Goal: Information Seeking & Learning: Learn about a topic

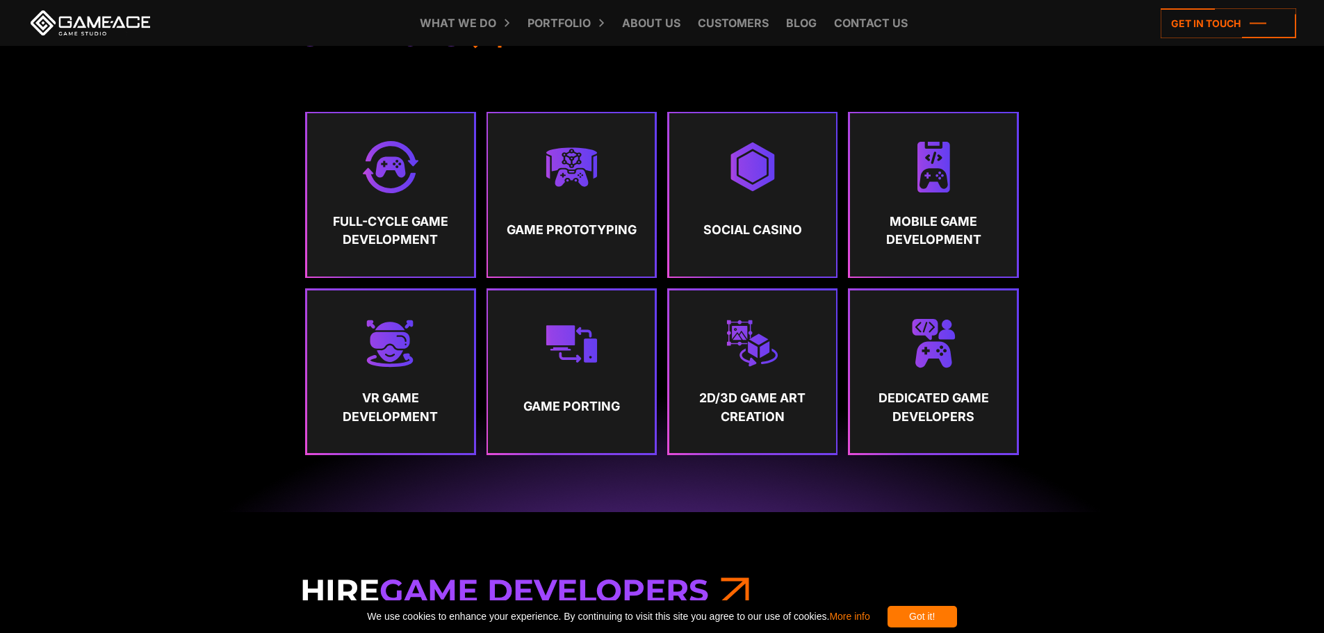
scroll to position [1112, 0]
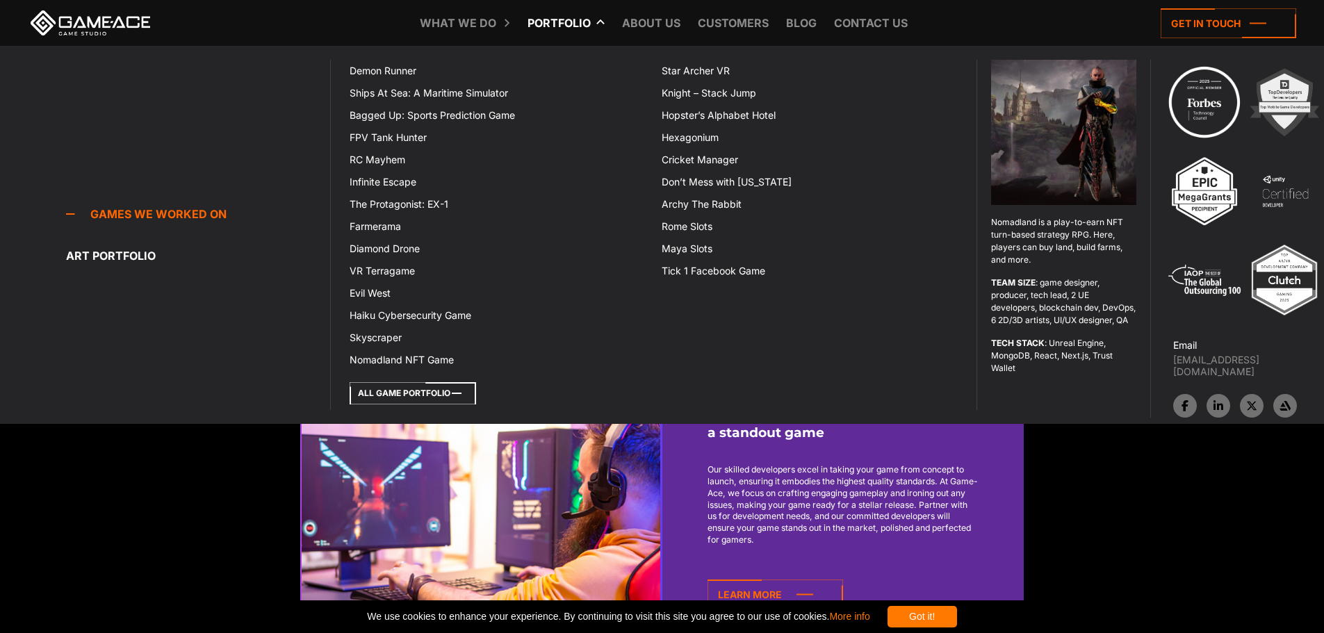
click icon
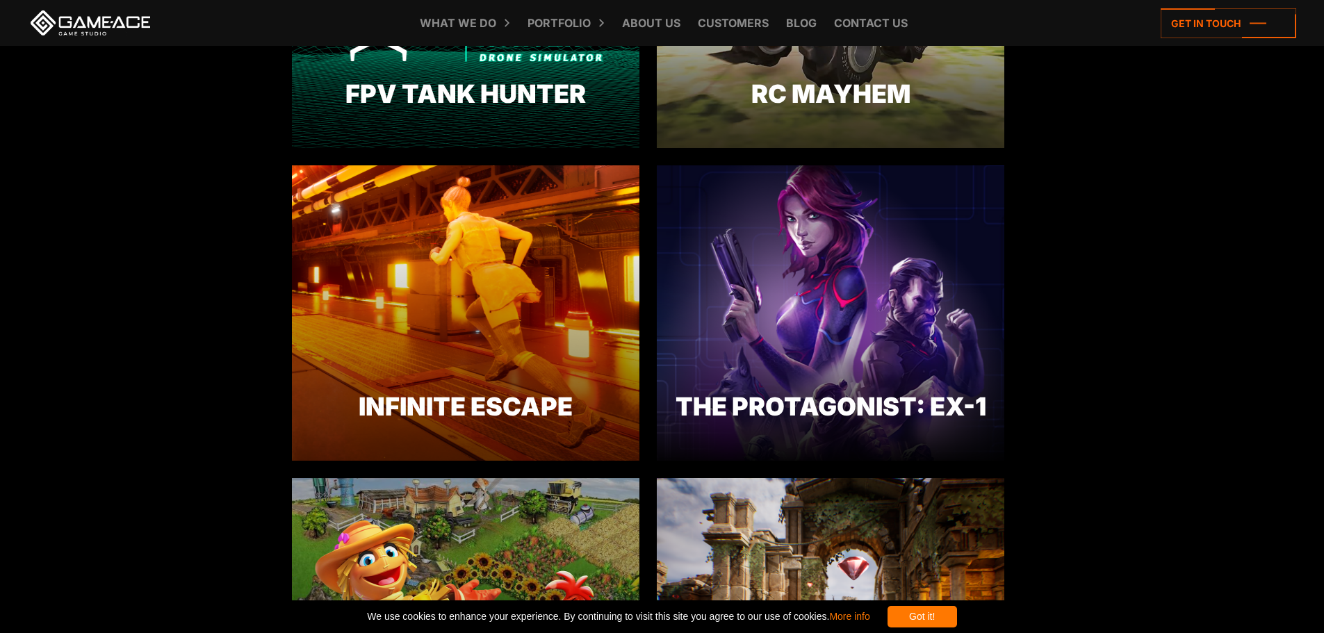
scroll to position [1735, 0]
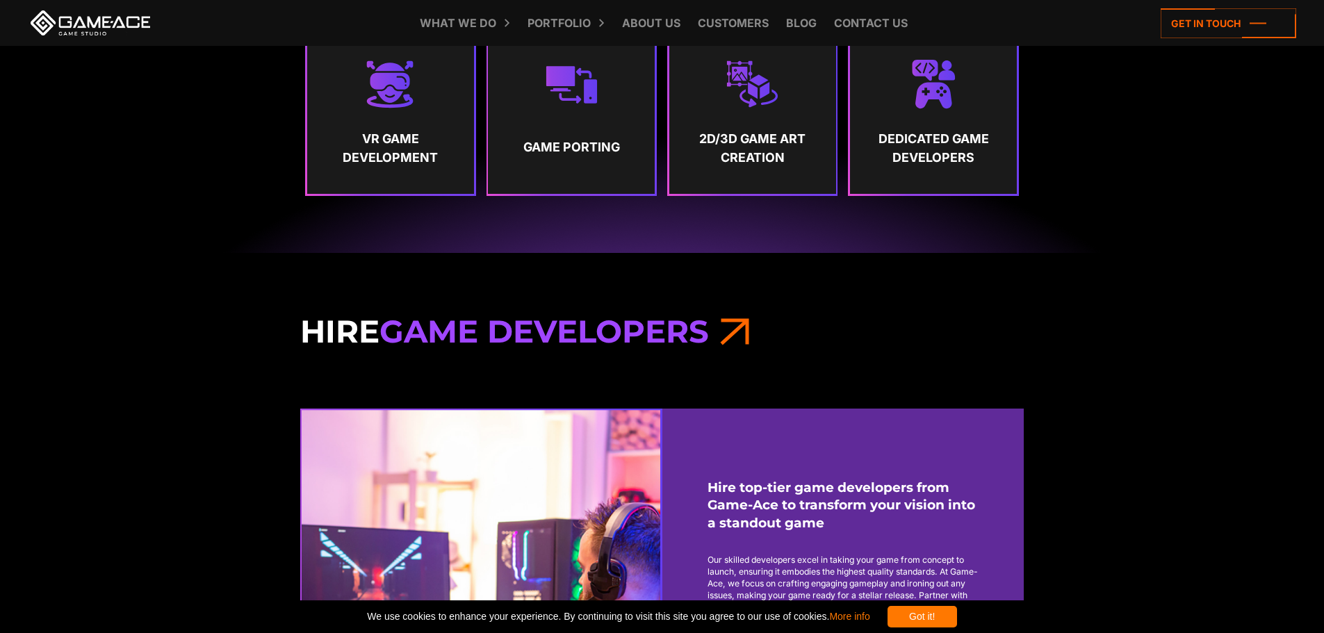
scroll to position [1112, 0]
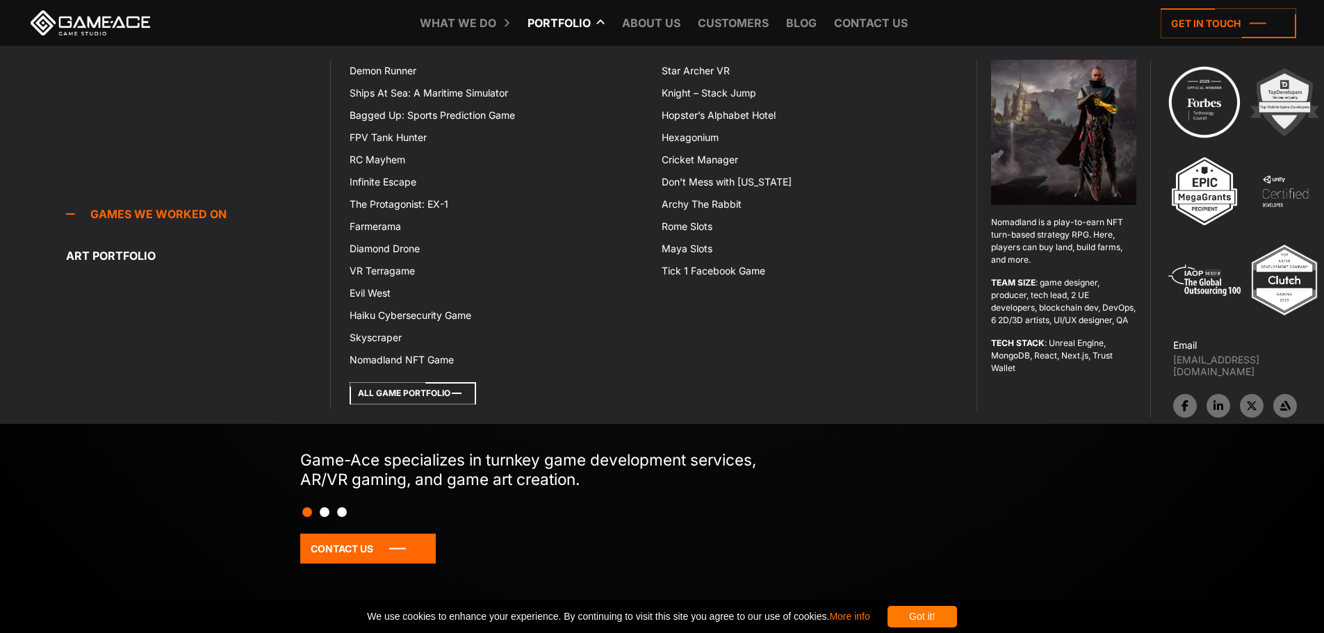
click at [402, 393] on icon at bounding box center [413, 393] width 126 height 22
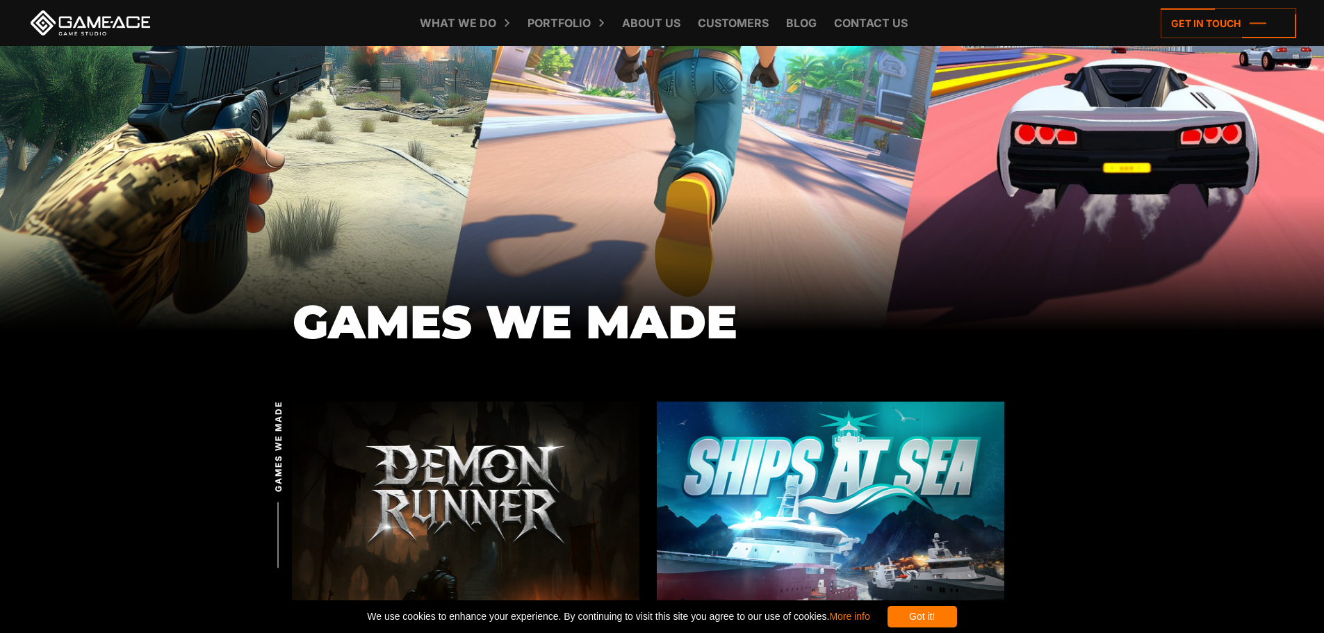
scroll to position [208, 0]
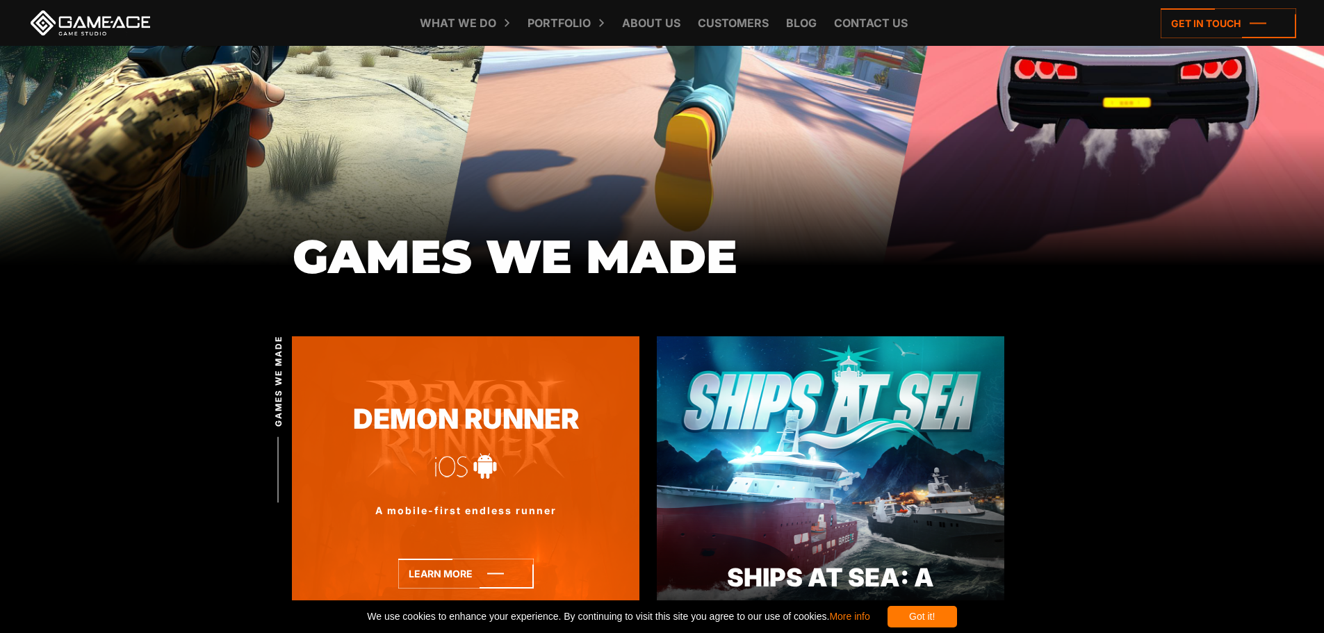
click at [448, 404] on link "Demon Runner" at bounding box center [465, 419] width 347 height 41
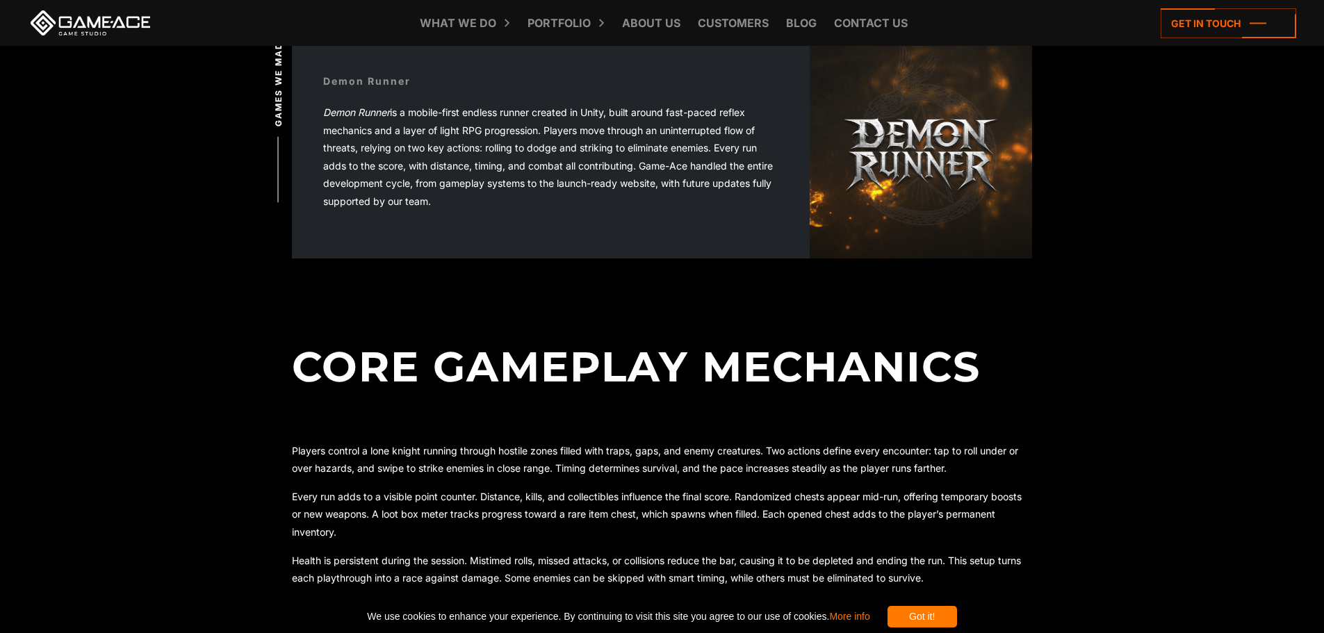
scroll to position [486, 0]
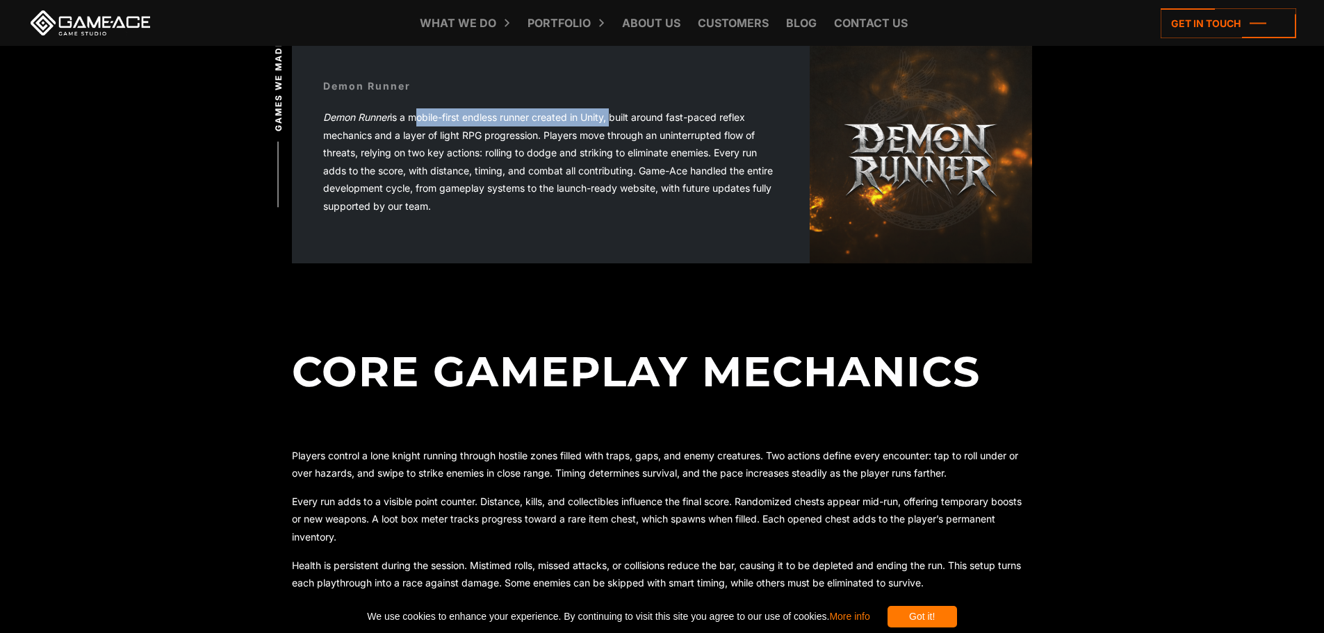
drag, startPoint x: 416, startPoint y: 120, endPoint x: 616, endPoint y: 125, distance: 200.9
click at [616, 125] on p "Demon Runner is a mobile-first endless runner created in Unity, built around fa…" at bounding box center [550, 161] width 455 height 107
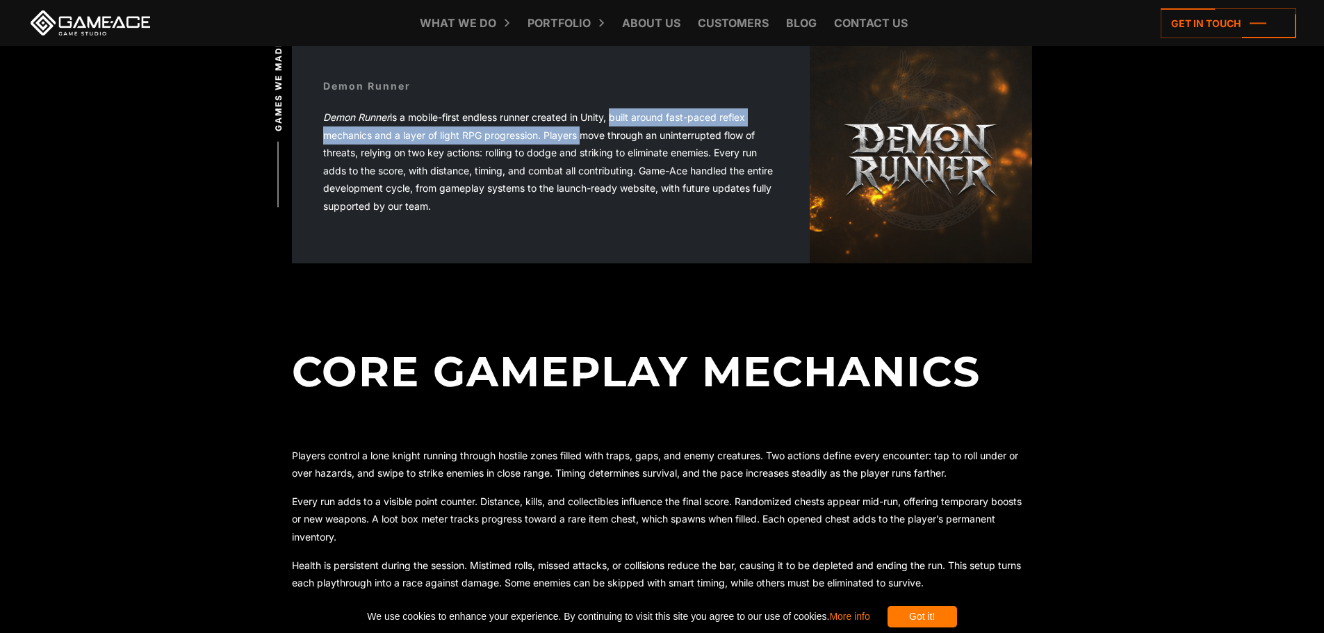
drag, startPoint x: 616, startPoint y: 125, endPoint x: 555, endPoint y: 137, distance: 62.3
click at [555, 137] on p "Demon Runner is a mobile-first endless runner created in Unity, built around fa…" at bounding box center [550, 161] width 455 height 107
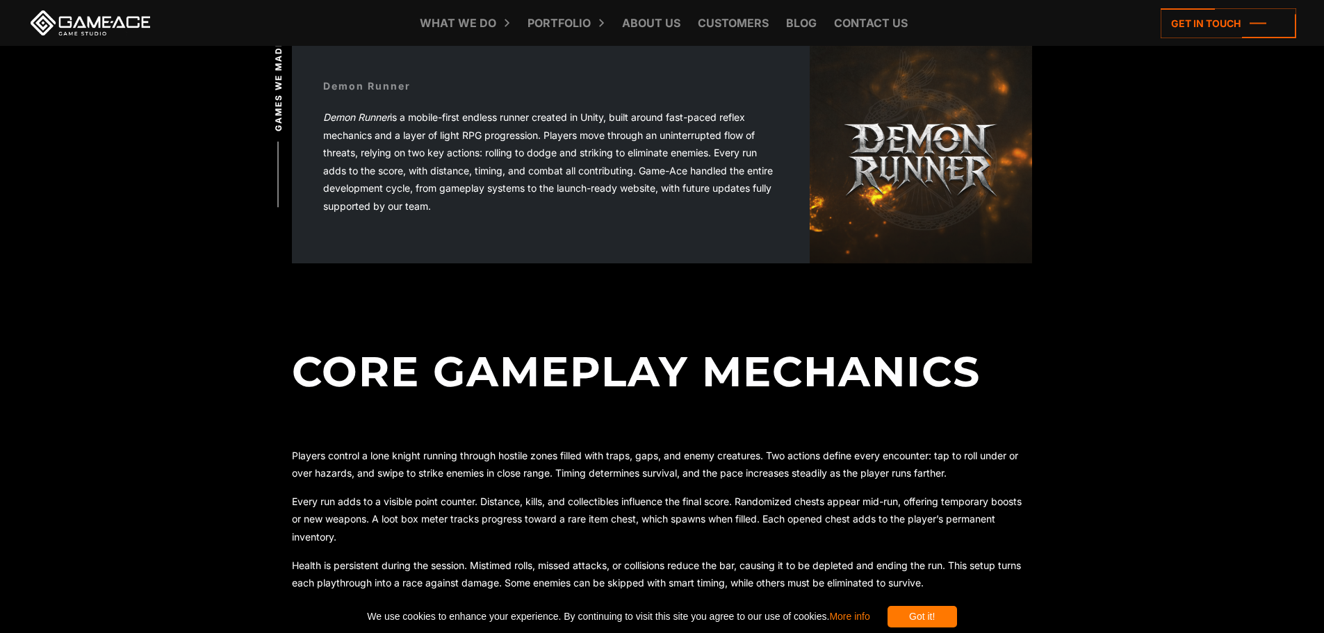
drag, startPoint x: 555, startPoint y: 137, endPoint x: 455, endPoint y: 208, distance: 123.6
click at [455, 208] on p "Demon Runner is a mobile-first endless runner created in Unity, built around fa…" at bounding box center [550, 161] width 455 height 107
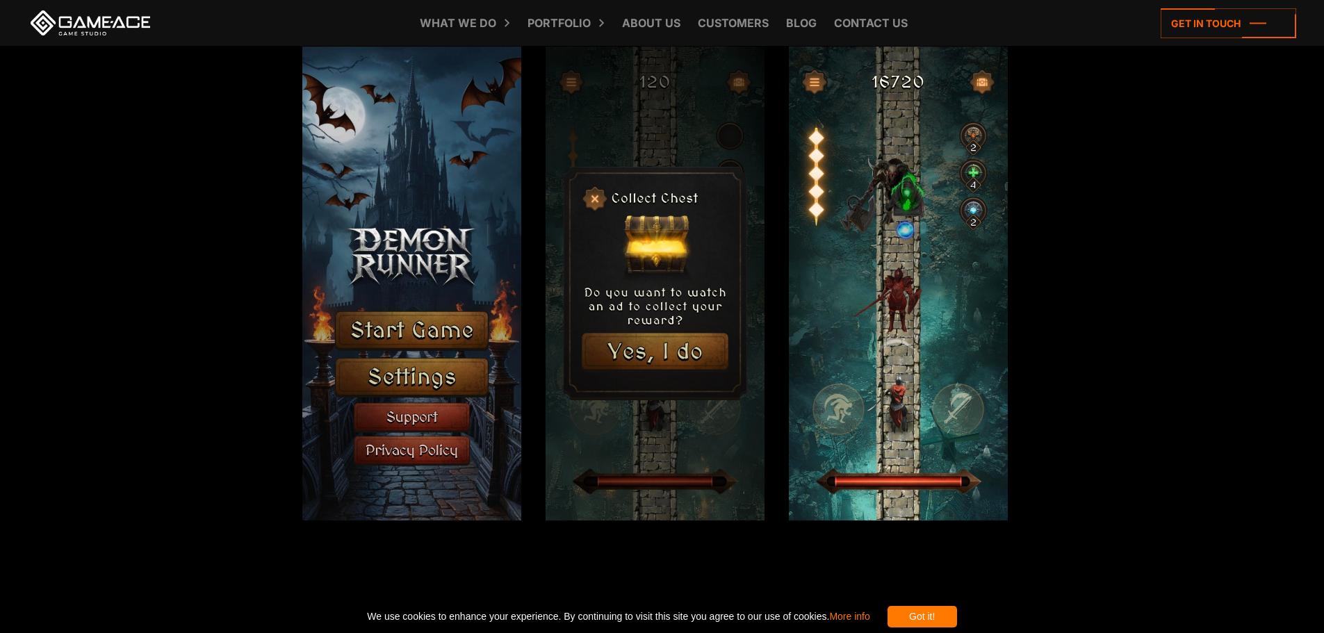
scroll to position [1598, 0]
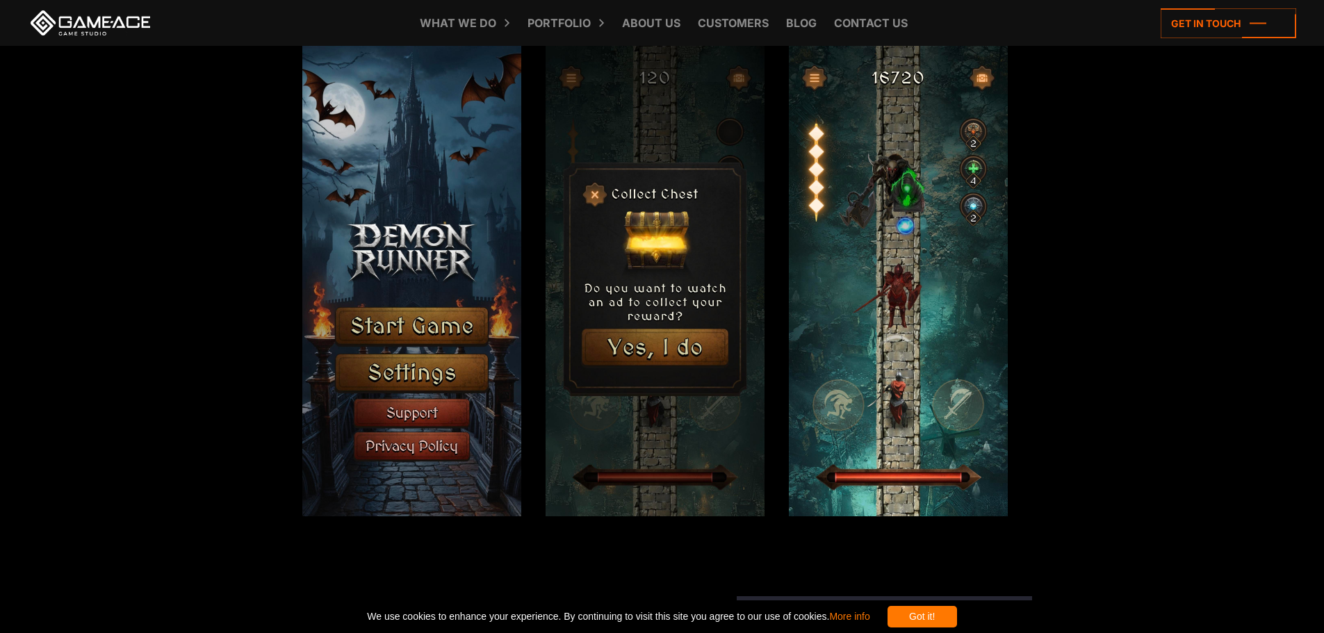
click at [427, 322] on img at bounding box center [411, 279] width 219 height 474
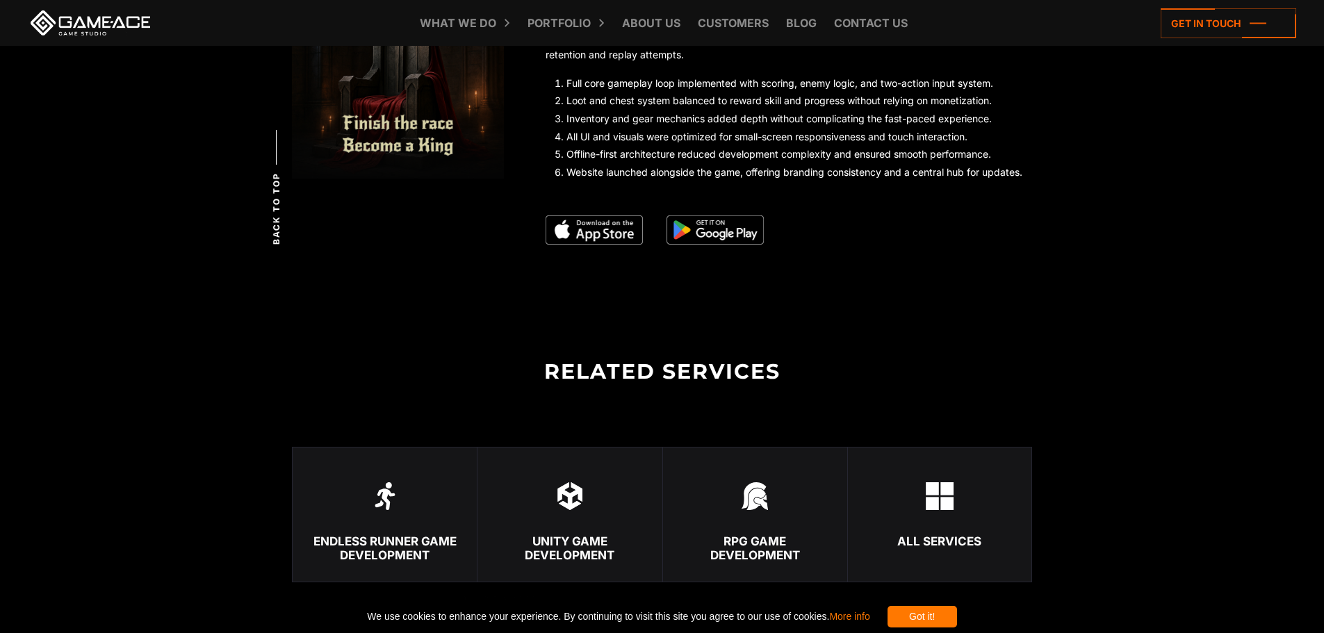
scroll to position [2780, 0]
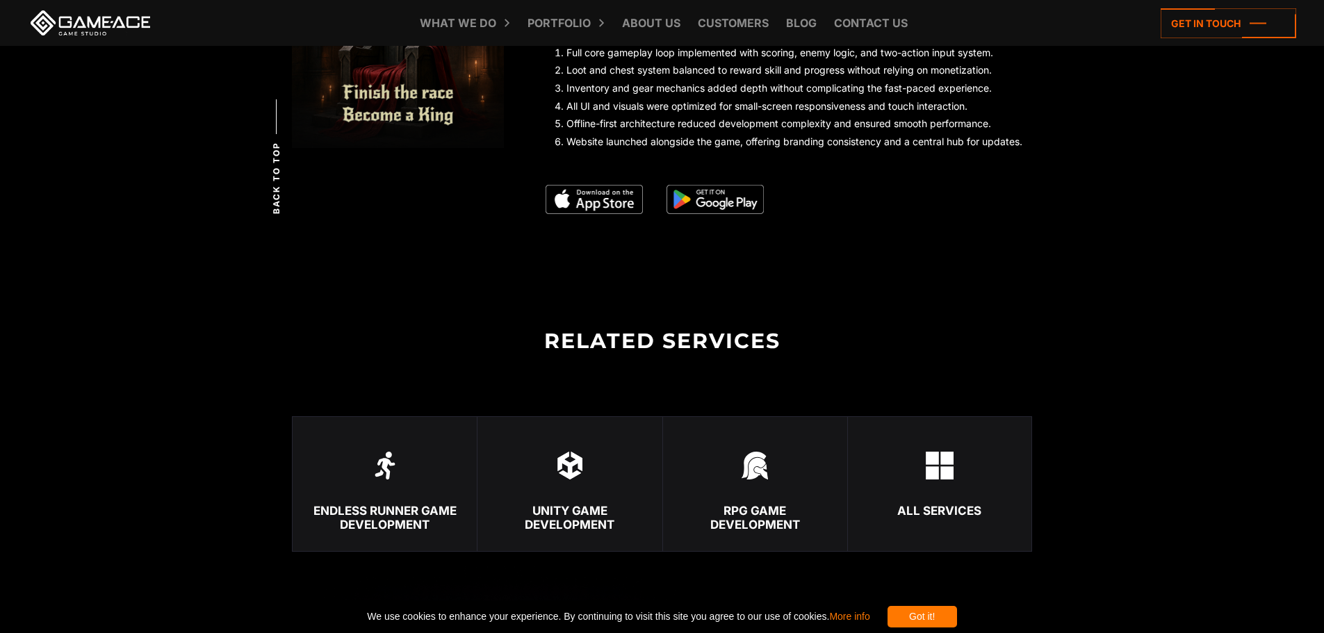
click at [737, 192] on img at bounding box center [714, 199] width 97 height 29
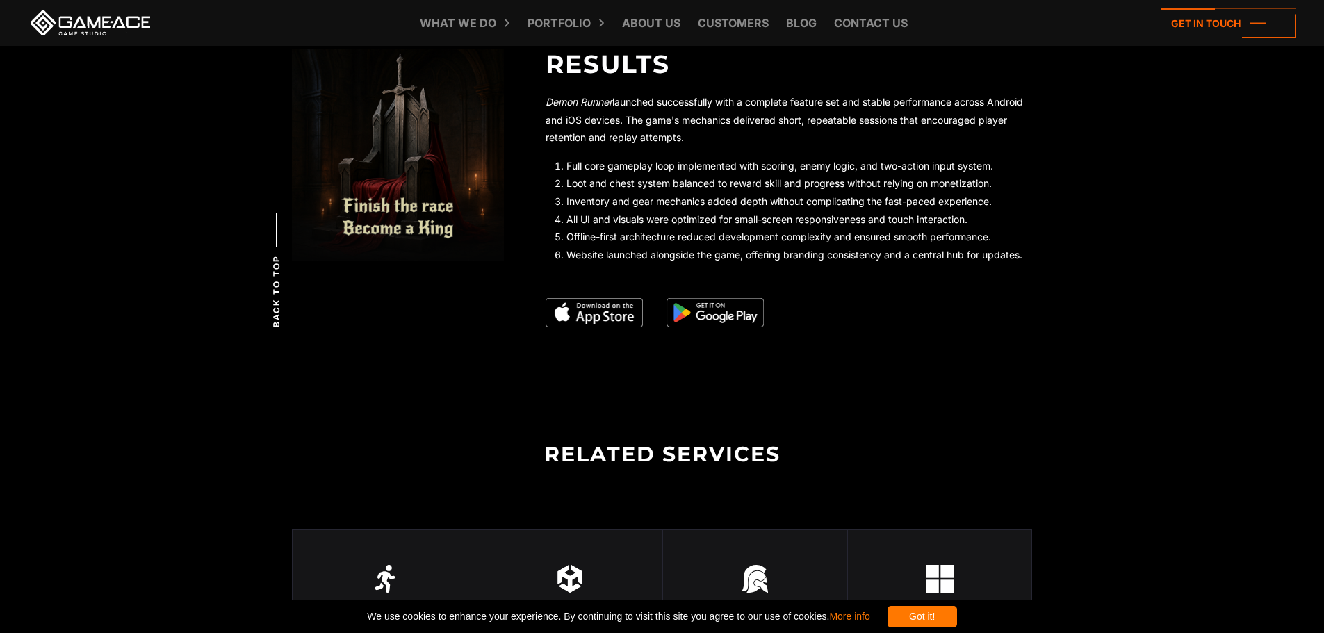
scroll to position [2571, 0]
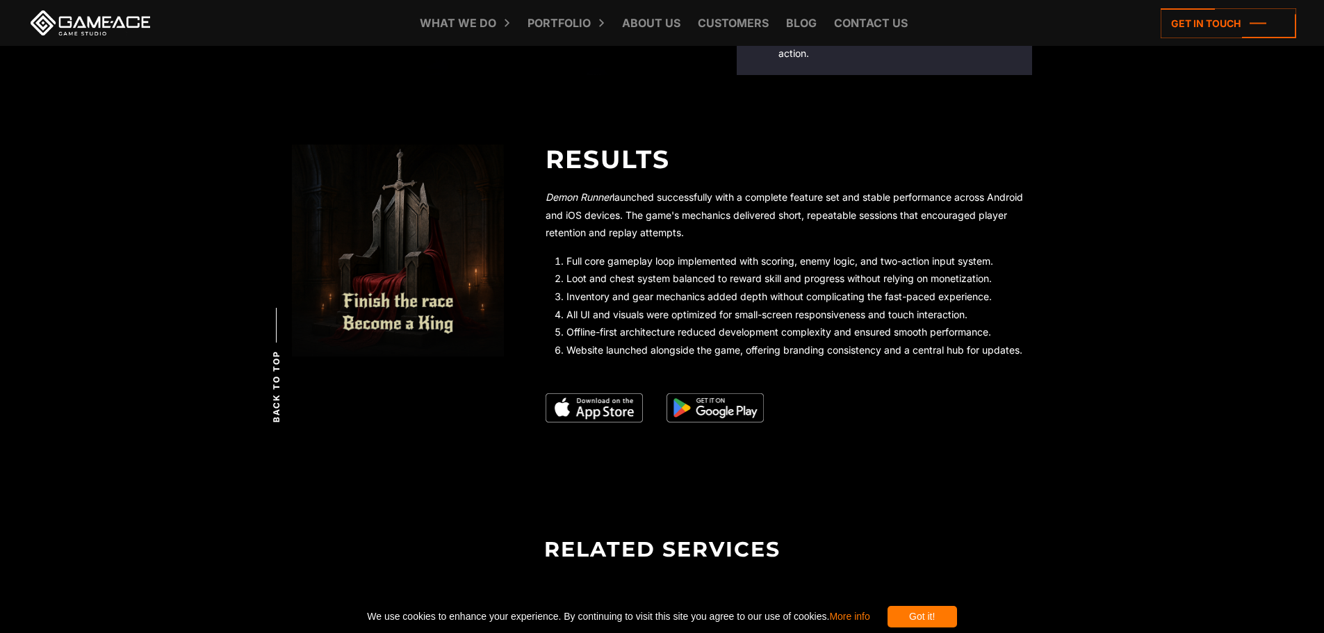
click at [748, 410] on img at bounding box center [714, 407] width 97 height 29
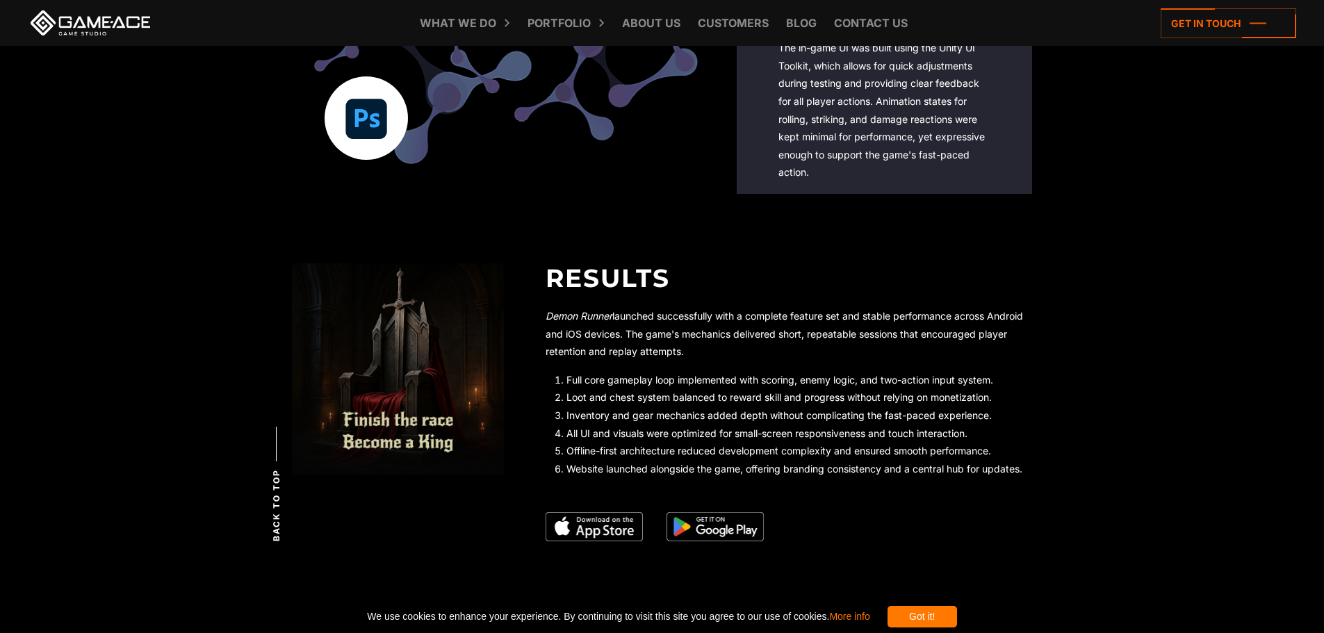
scroll to position [2363, 0]
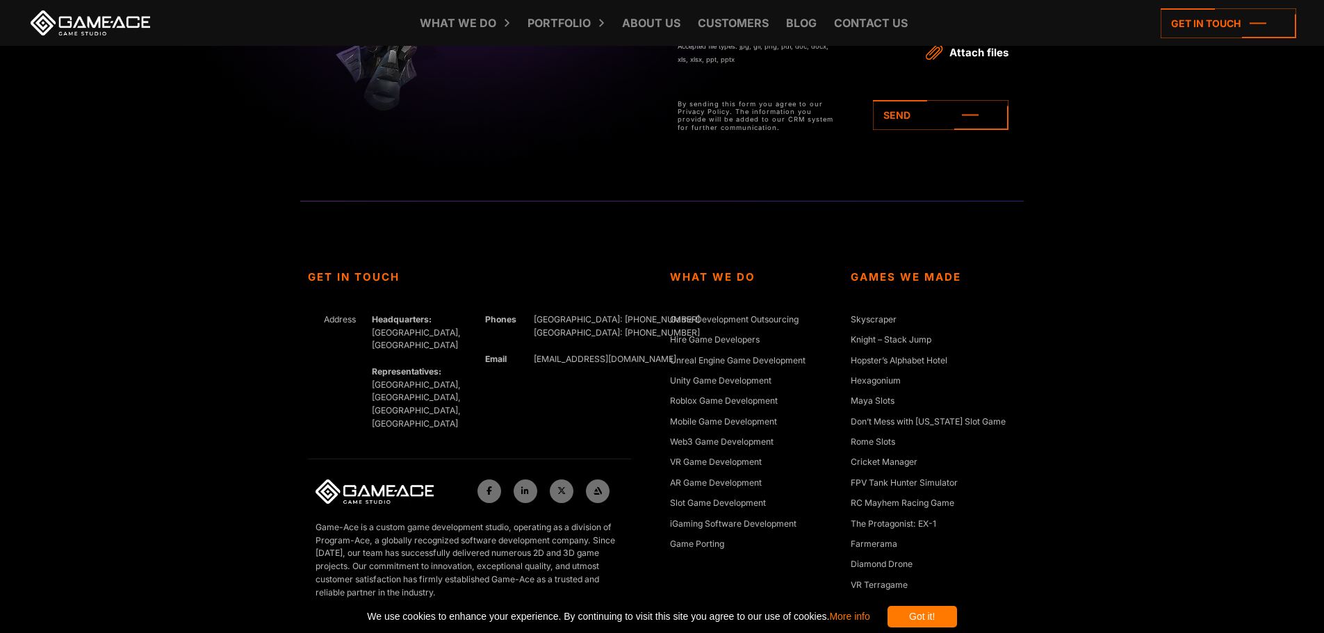
scroll to position [5272, 0]
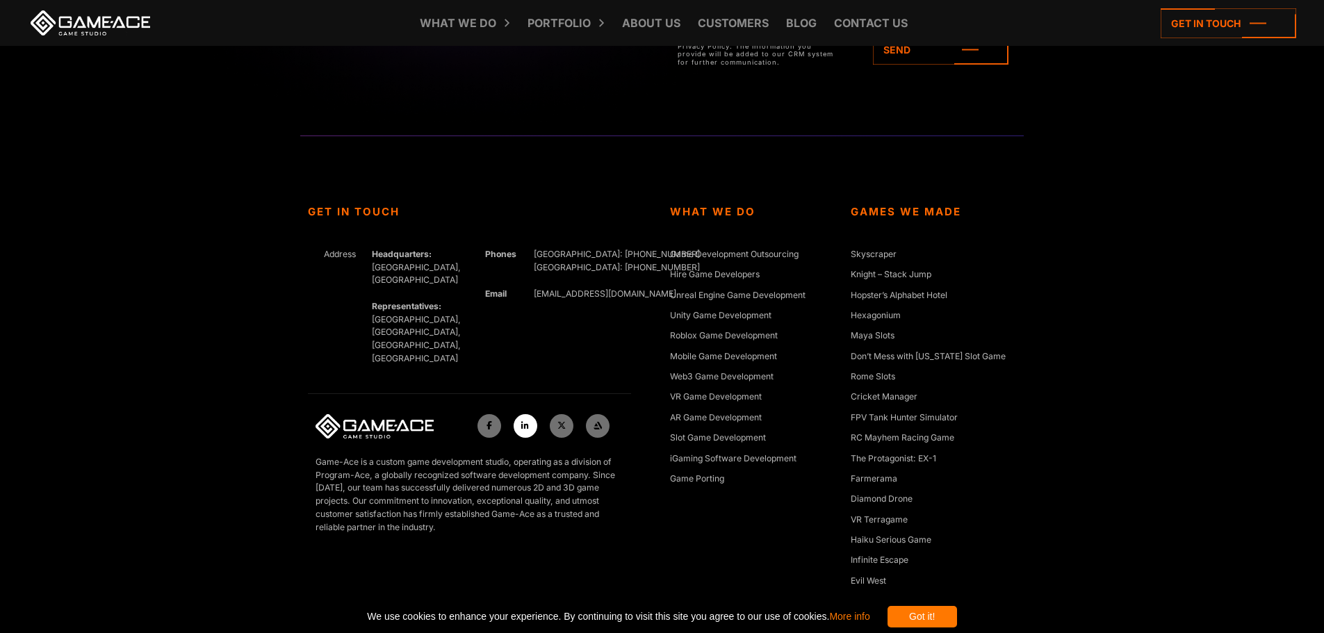
click at [520, 414] on link at bounding box center [526, 426] width 24 height 24
click at [574, 414] on div at bounding box center [549, 428] width 161 height 28
click at [570, 414] on link at bounding box center [562, 426] width 24 height 24
click at [599, 422] on icon at bounding box center [598, 426] width 8 height 8
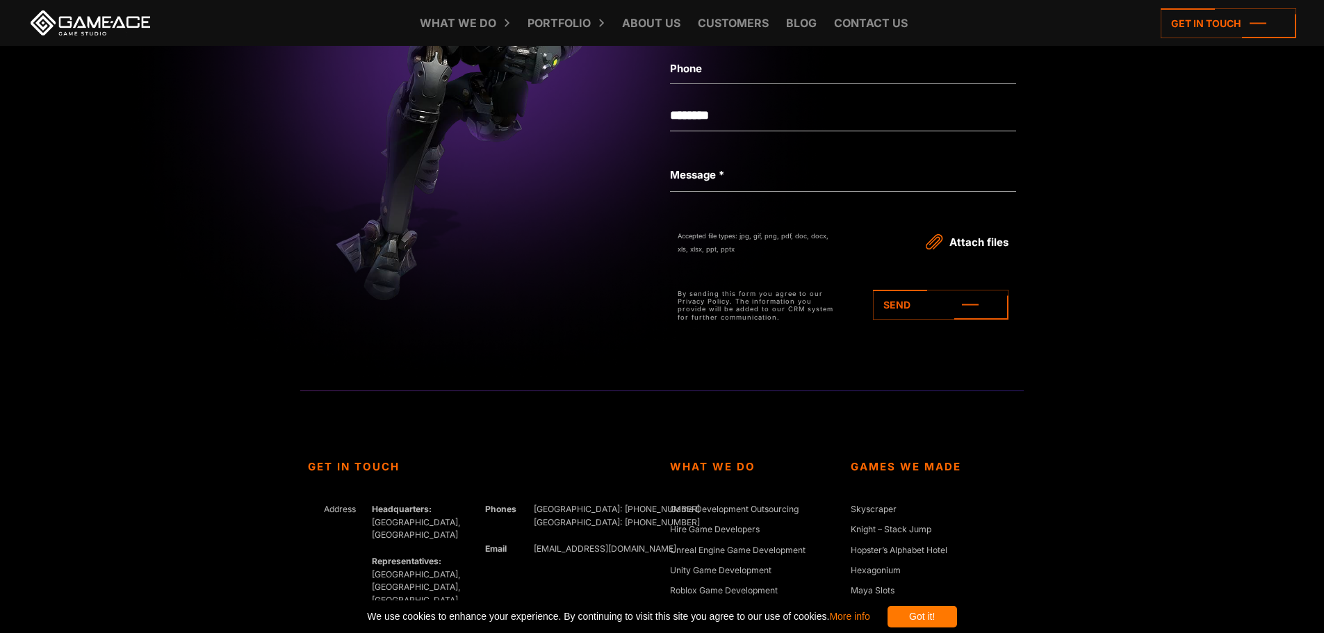
scroll to position [4925, 0]
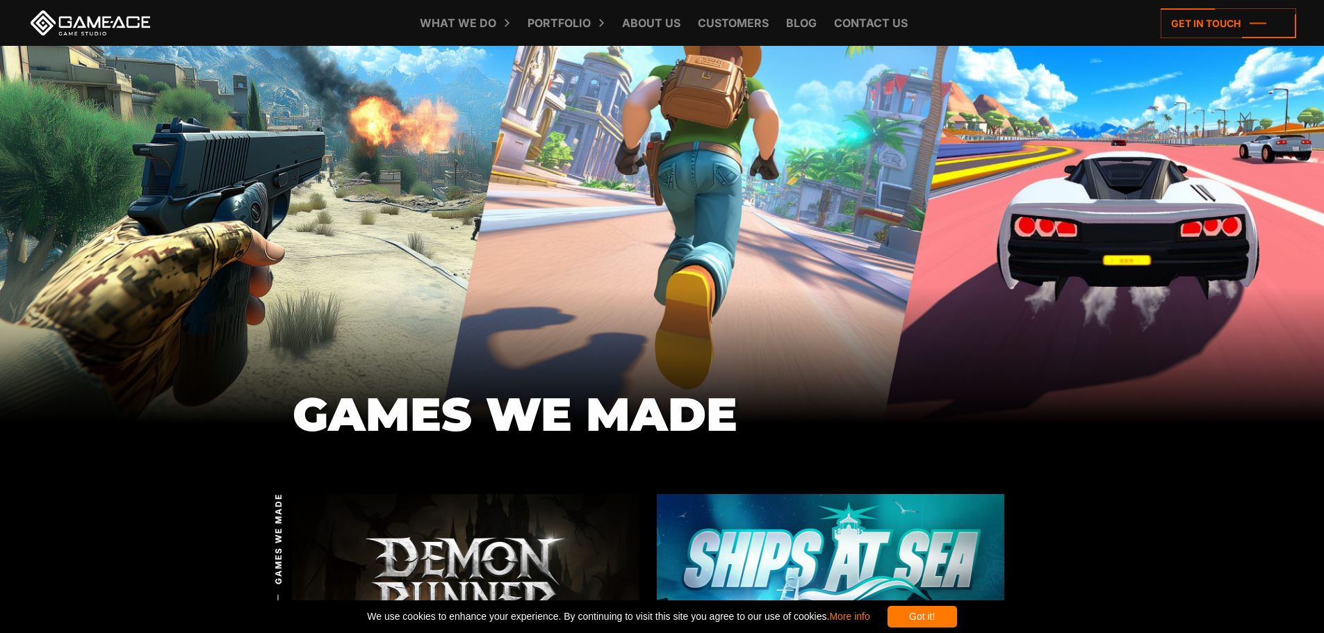
scroll to position [347, 0]
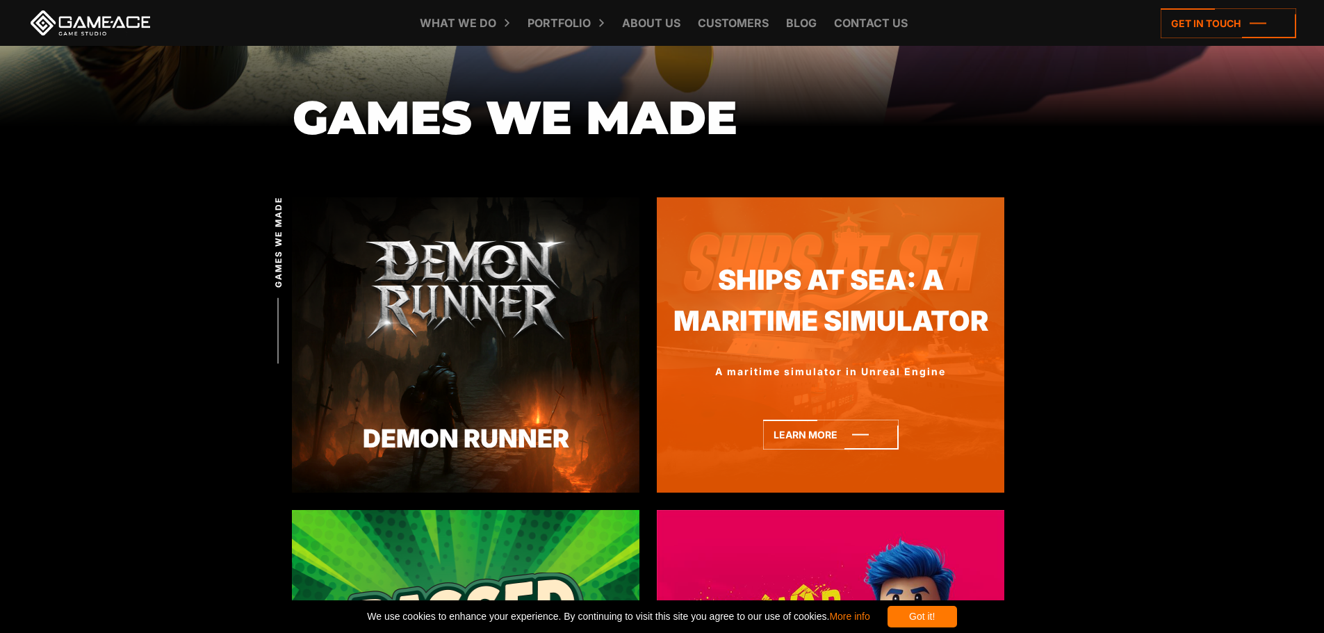
click at [845, 298] on link "Ships At Sea: A Maritime Simulator" at bounding box center [830, 301] width 347 height 83
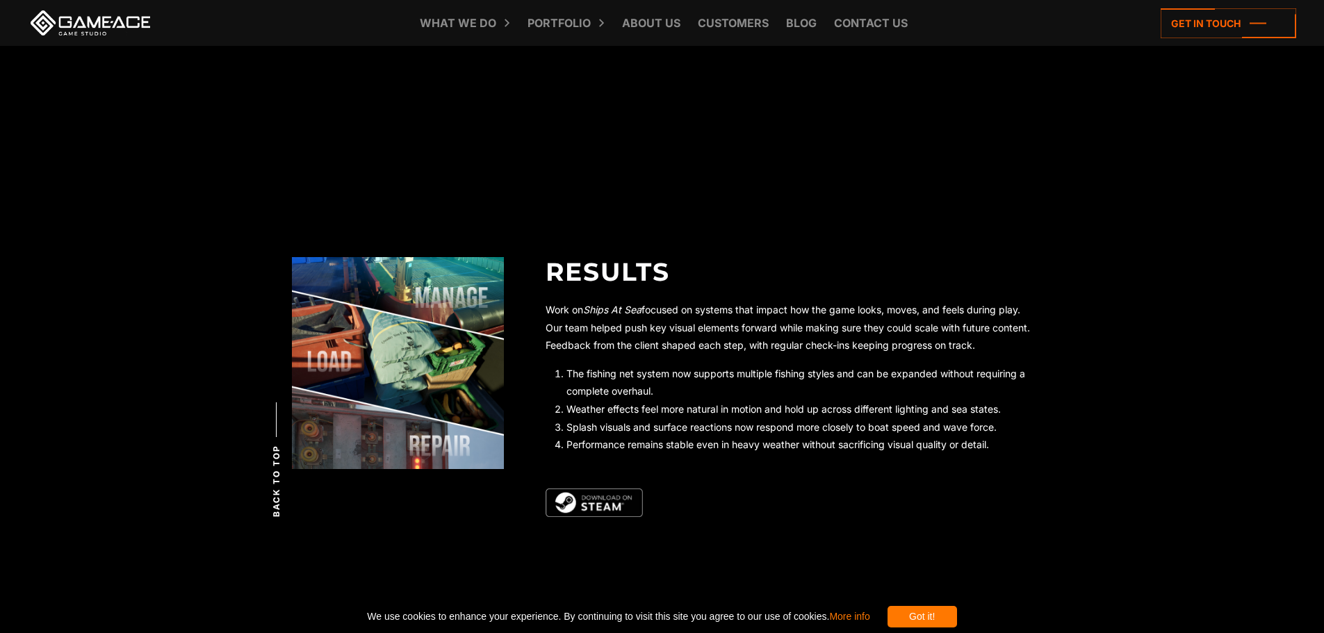
scroll to position [3614, 0]
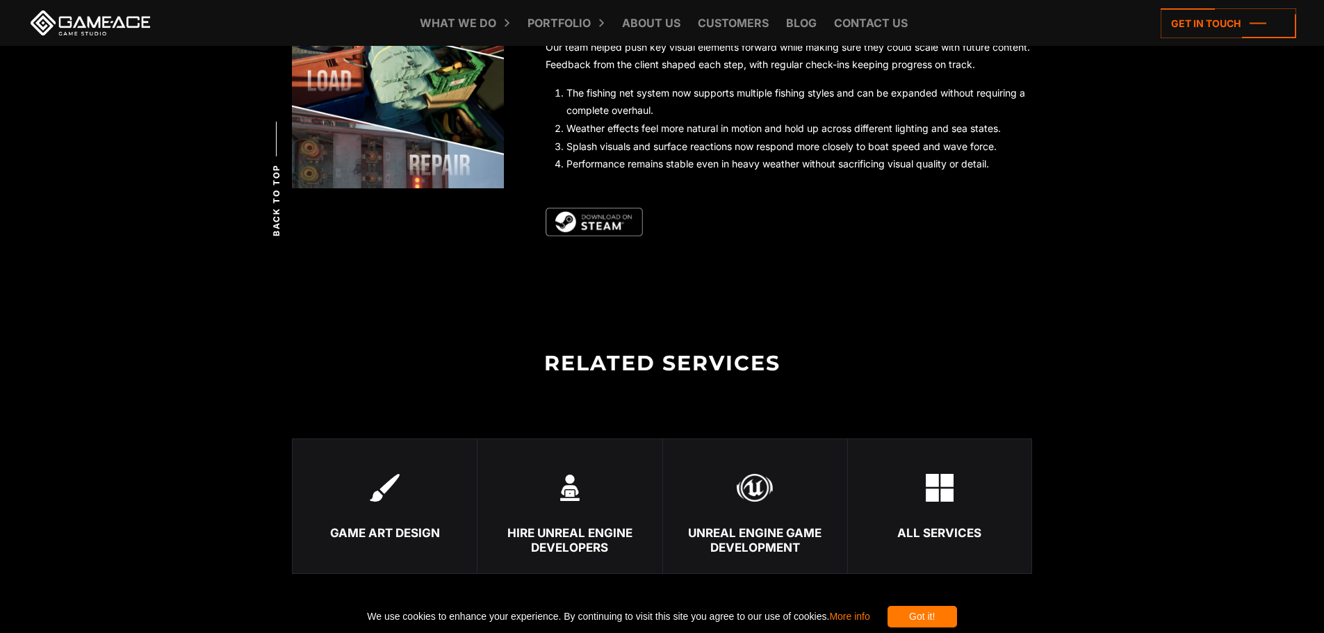
click at [622, 227] on img at bounding box center [594, 222] width 97 height 29
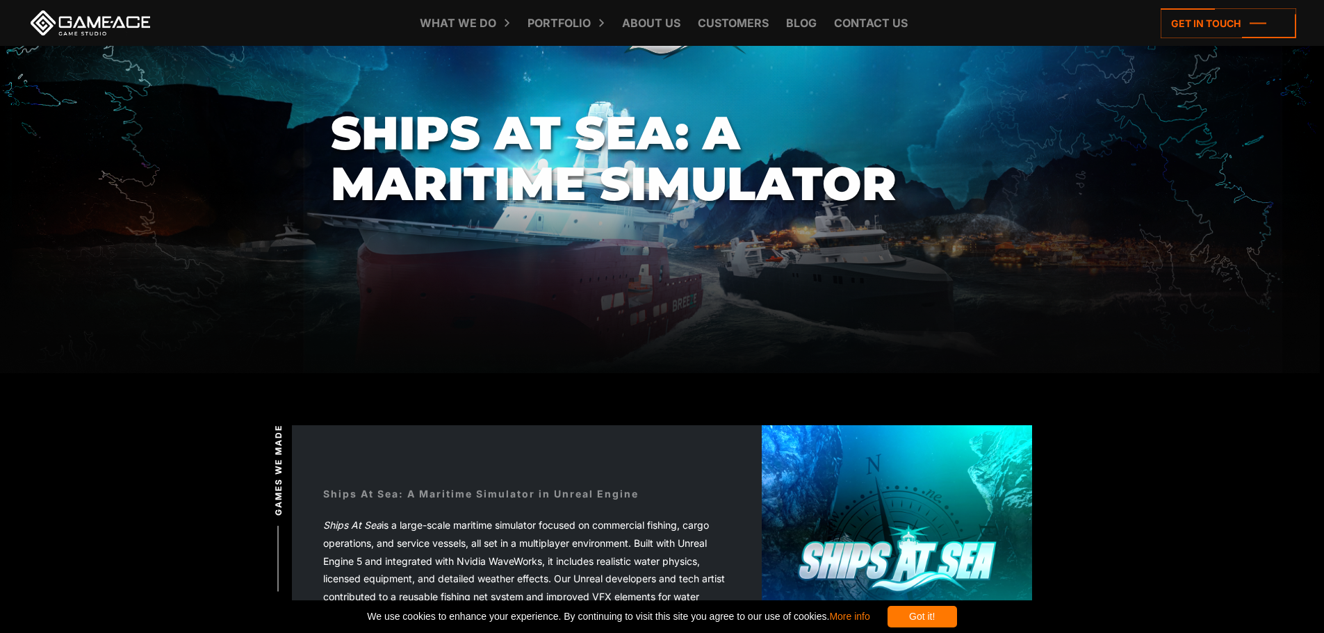
scroll to position [0, 0]
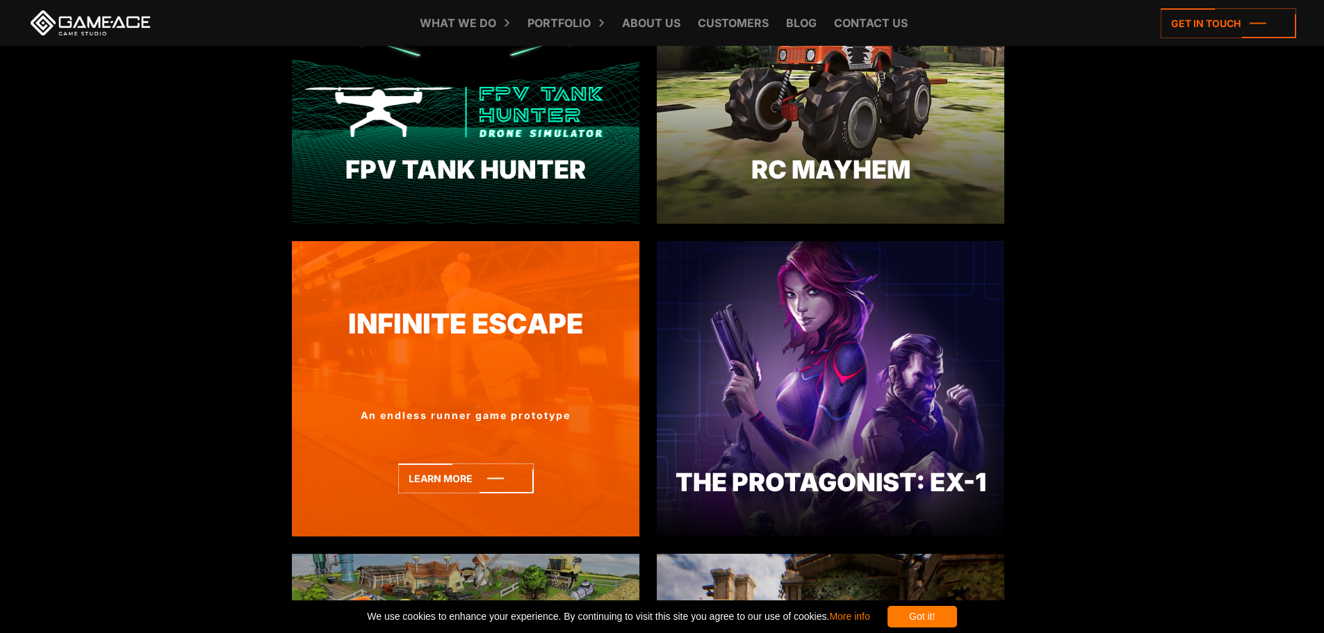
scroll to position [1251, 0]
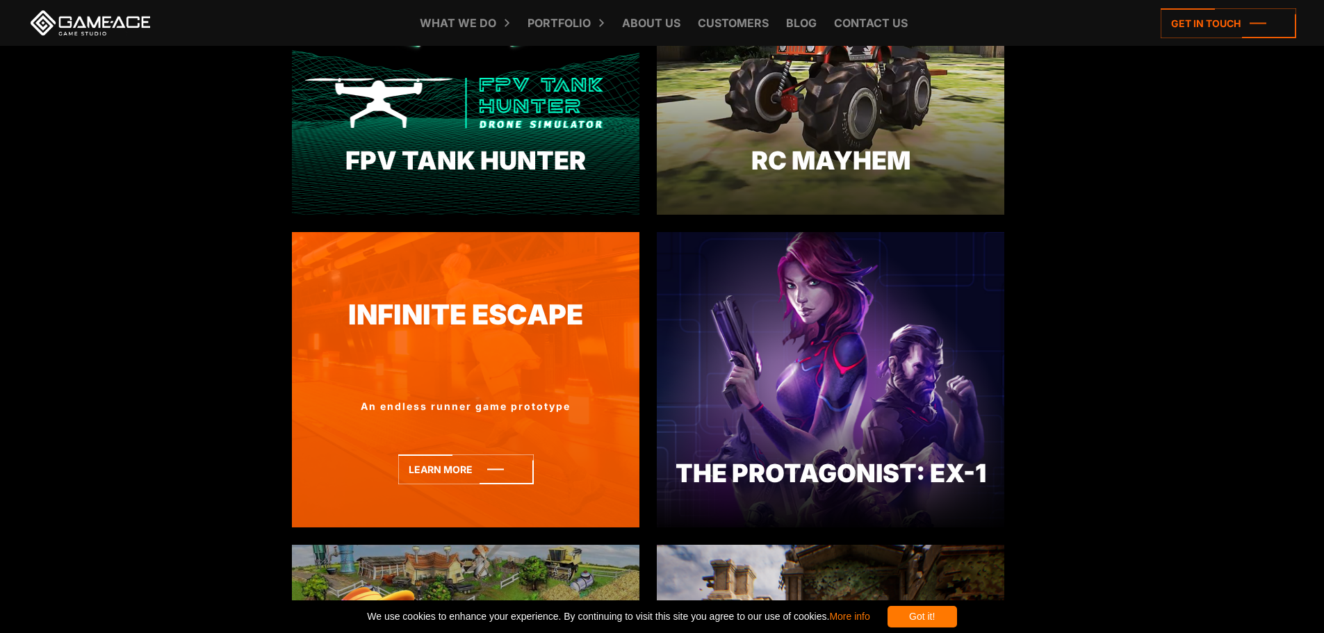
click at [603, 372] on div at bounding box center [465, 360] width 347 height 25
click at [502, 467] on icon at bounding box center [466, 470] width 136 height 30
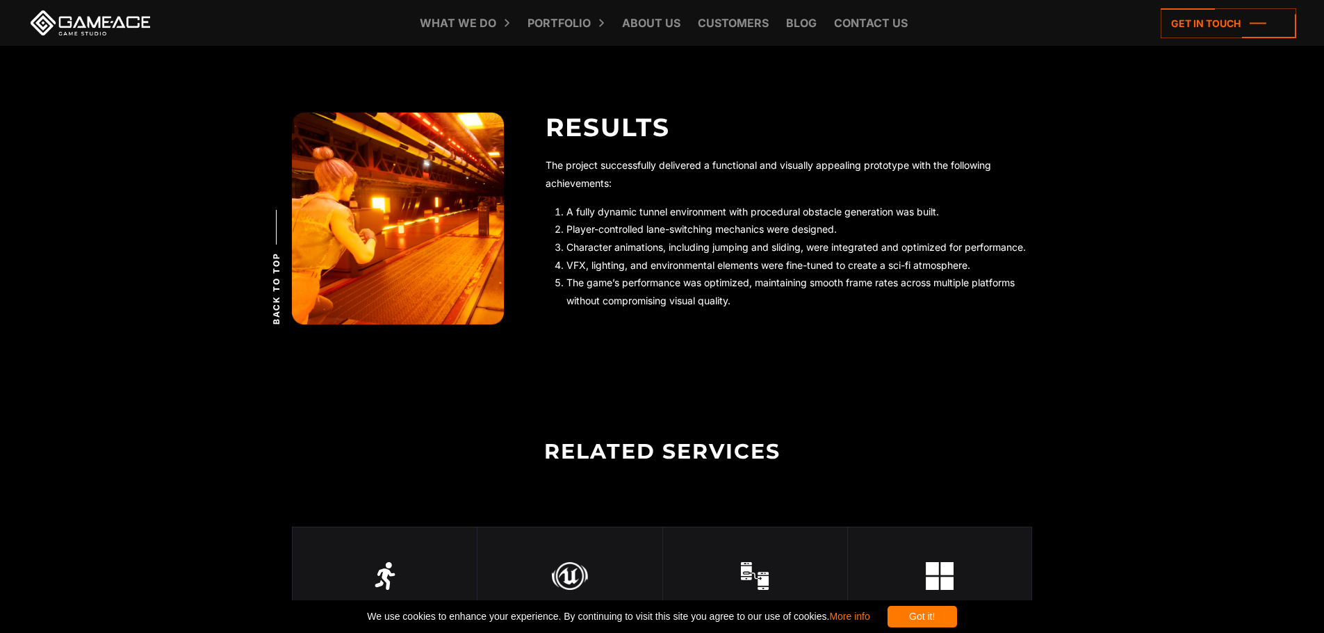
scroll to position [3405, 0]
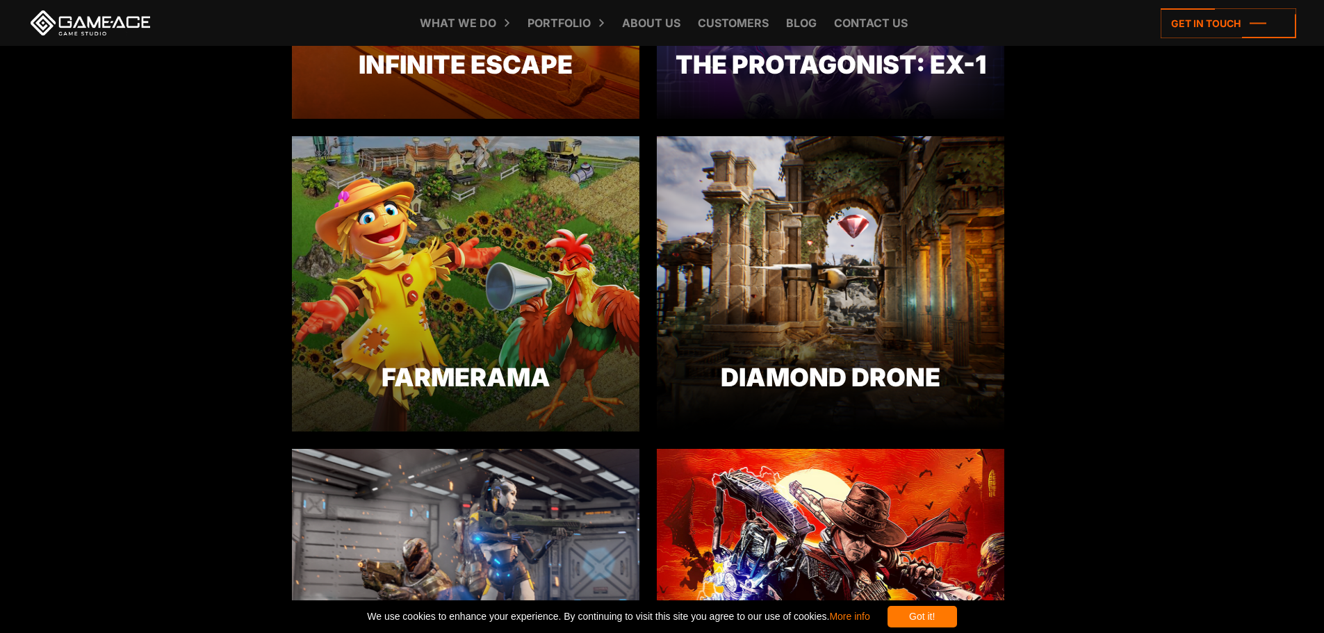
scroll to position [1668, 0]
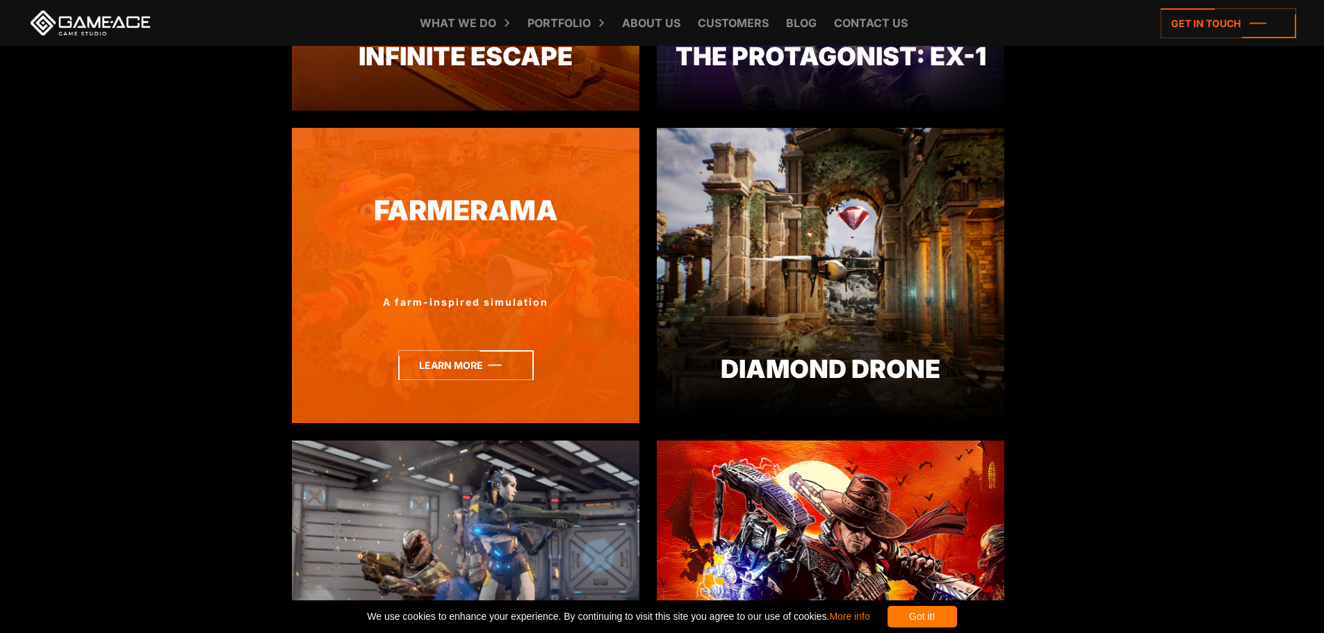
click at [434, 370] on icon at bounding box center [466, 365] width 136 height 30
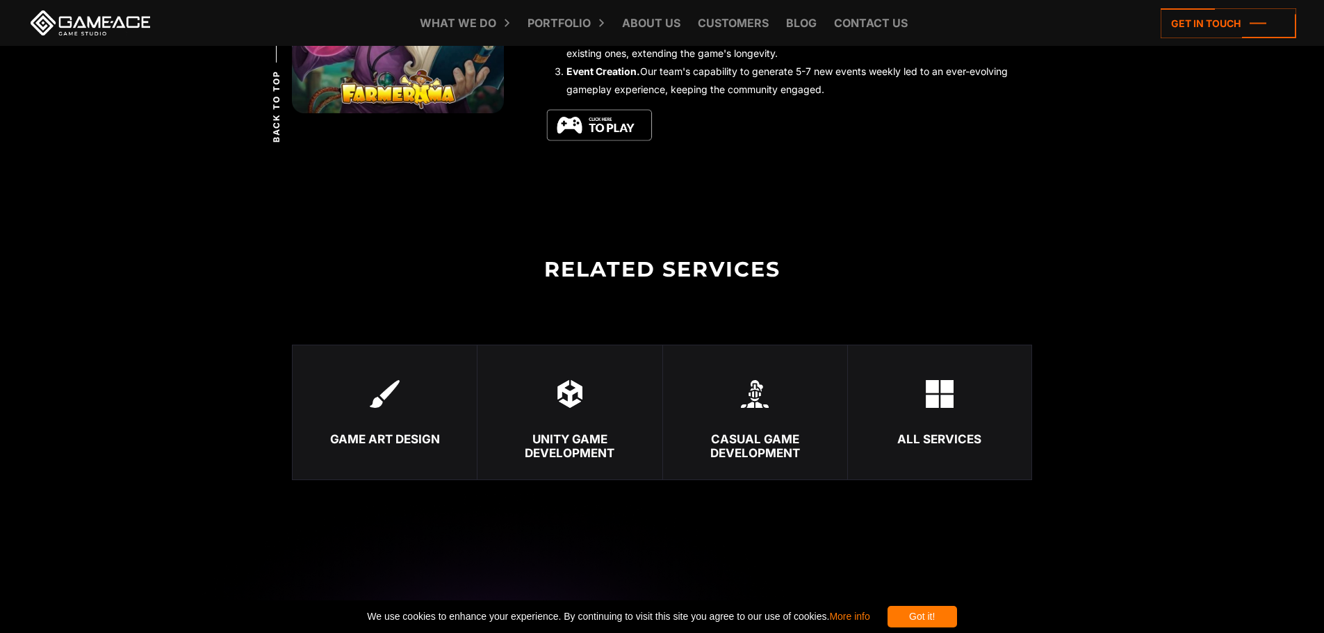
scroll to position [4865, 0]
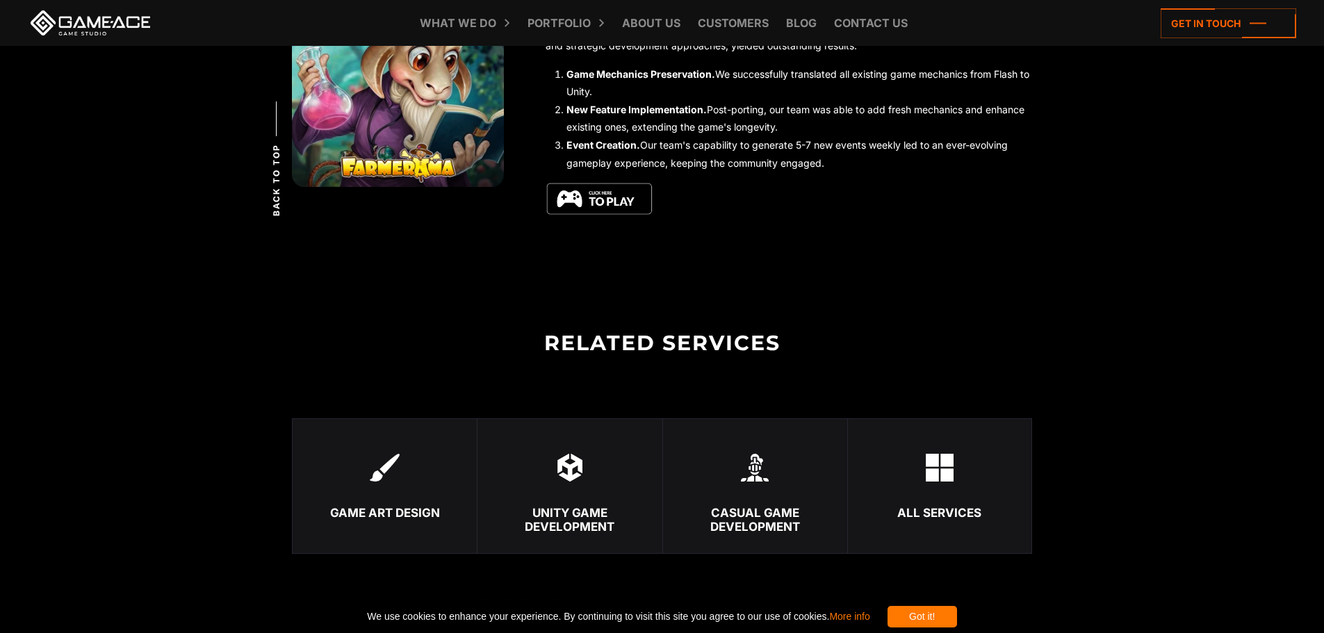
click at [600, 198] on img at bounding box center [600, 199] width 108 height 34
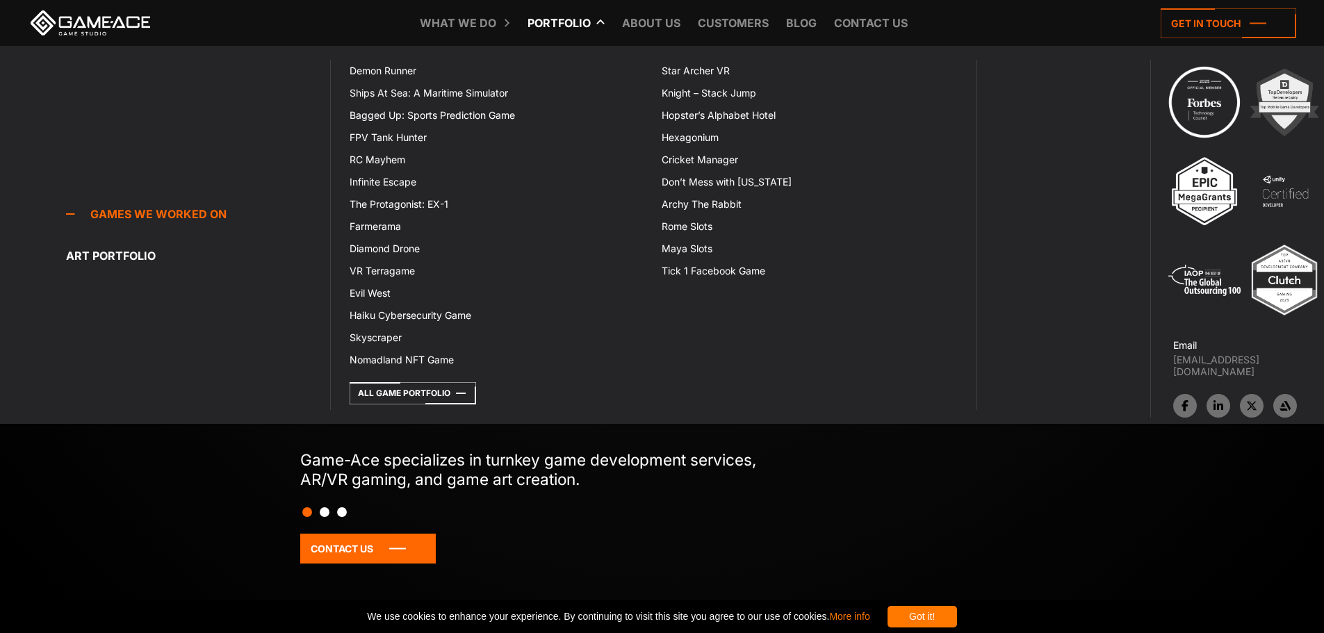
click at [578, 28] on link "Portfolio" at bounding box center [559, 23] width 77 height 46
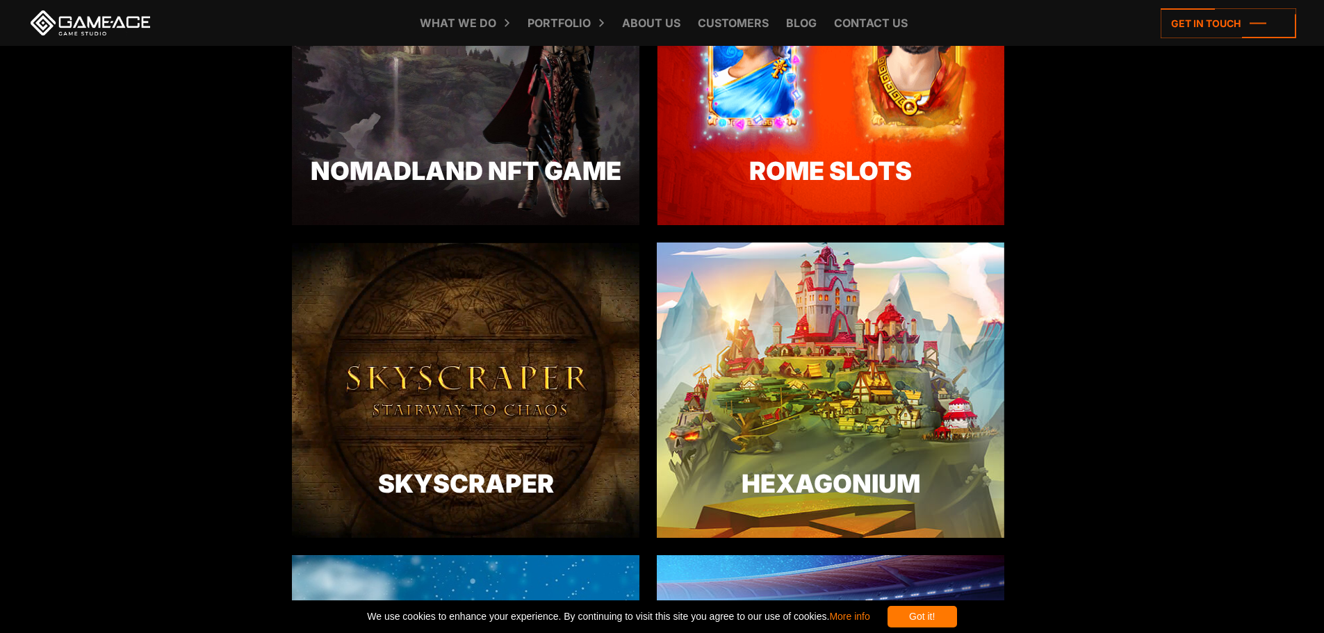
scroll to position [2571, 0]
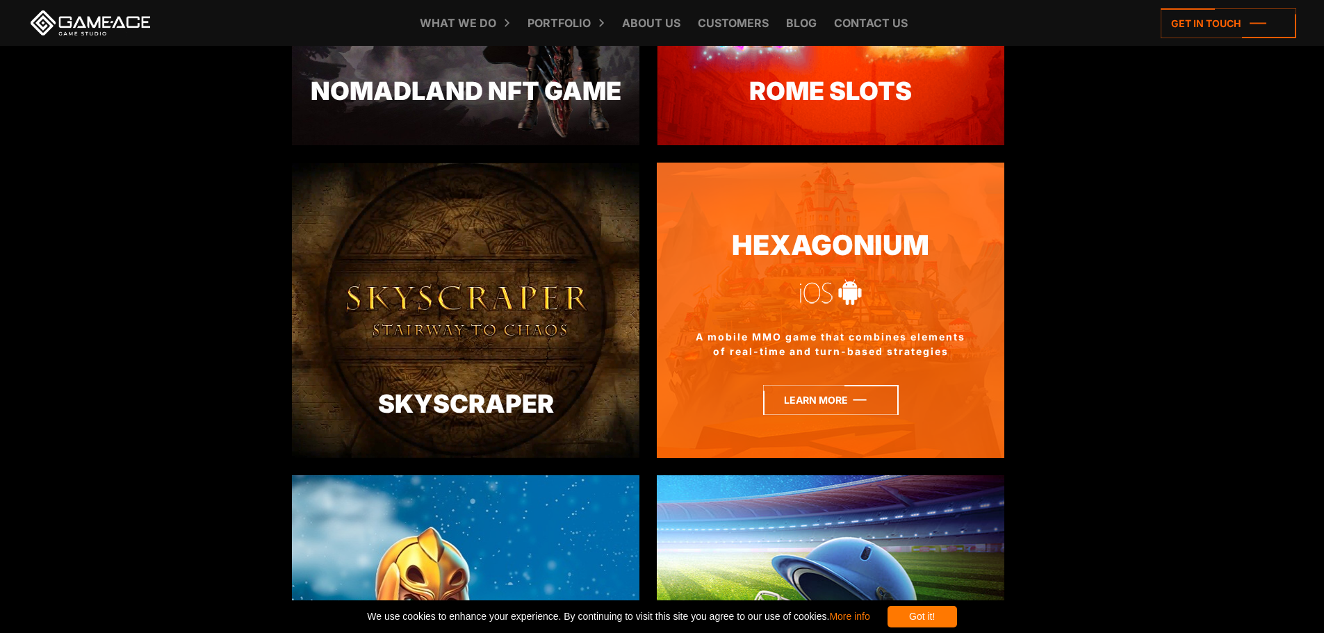
click at [780, 392] on icon at bounding box center [831, 400] width 136 height 30
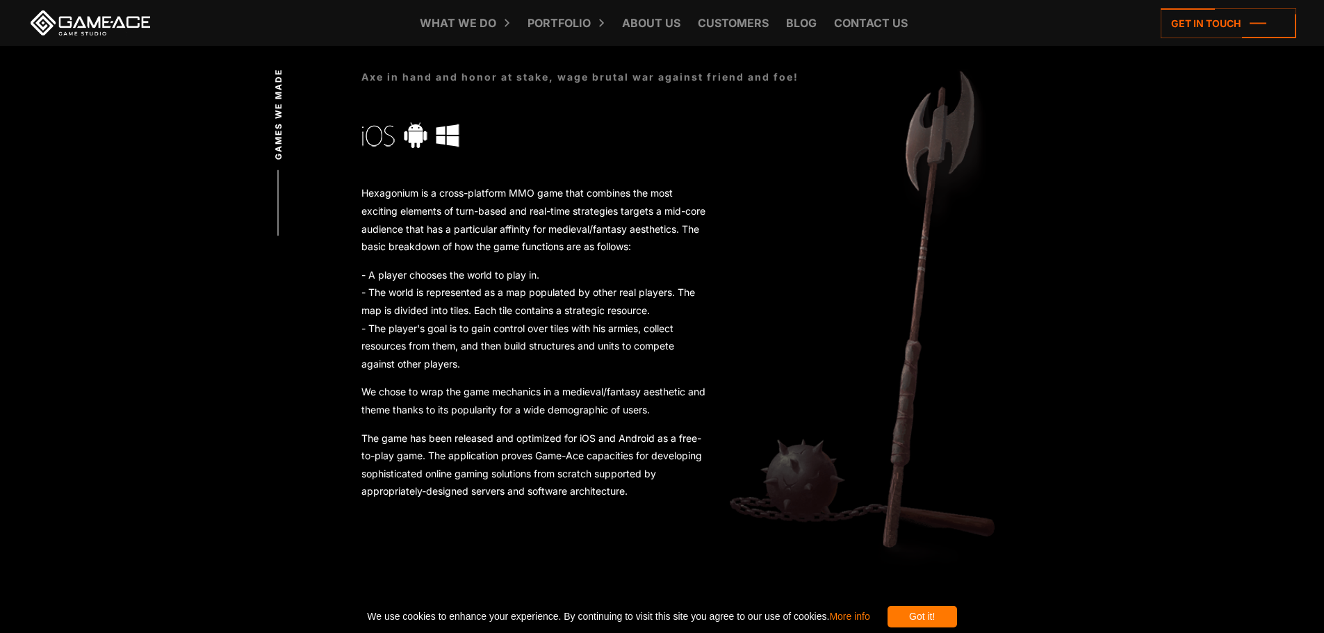
scroll to position [764, 0]
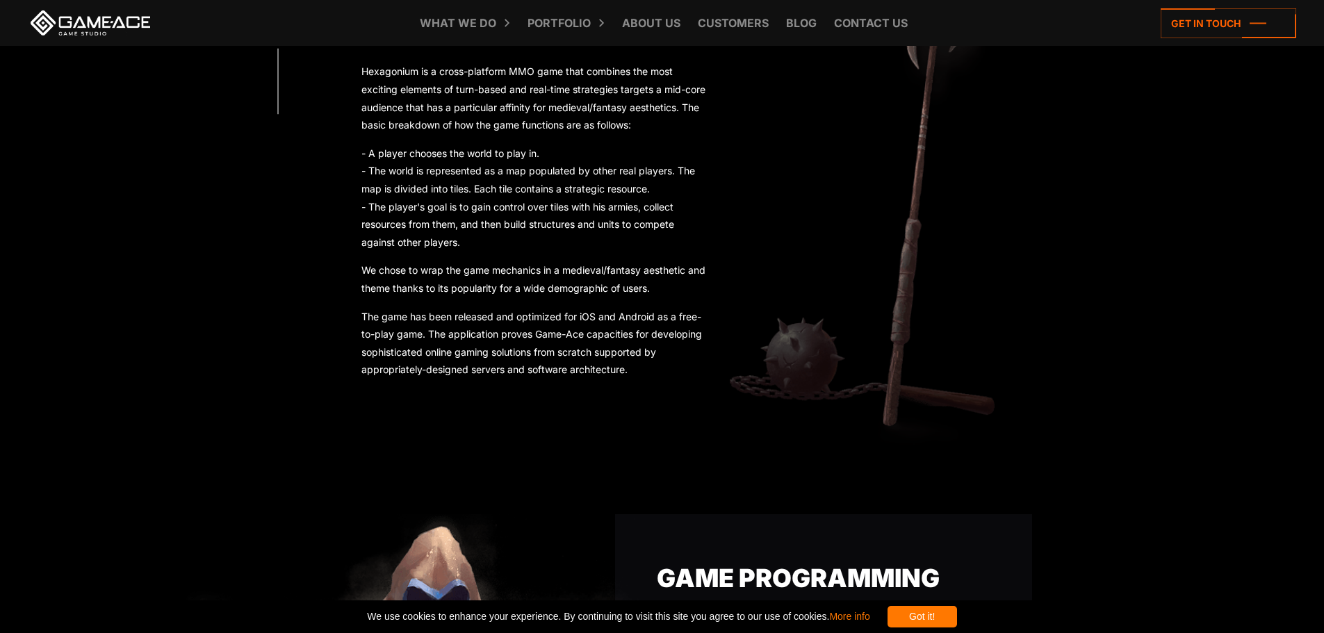
click at [395, 77] on p "Hexagonium is a cross-platform MMO game that combines the most exciting element…" at bounding box center [534, 98] width 347 height 71
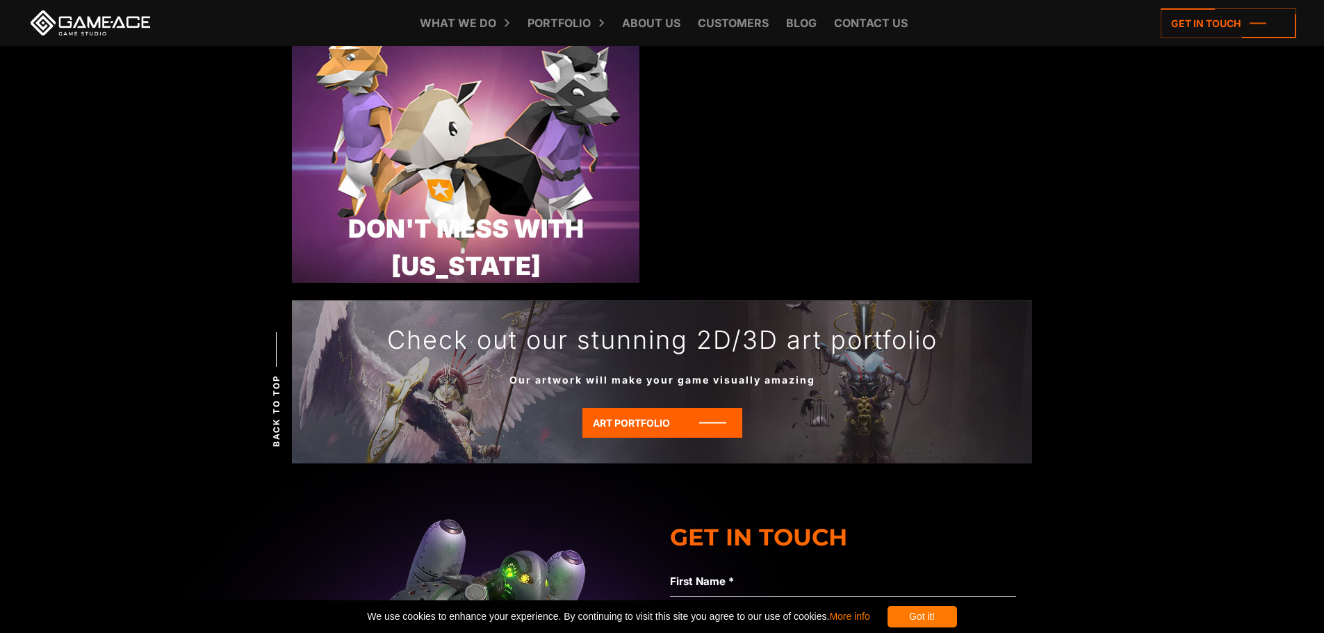
scroll to position [4309, 0]
